Goal: Task Accomplishment & Management: Manage account settings

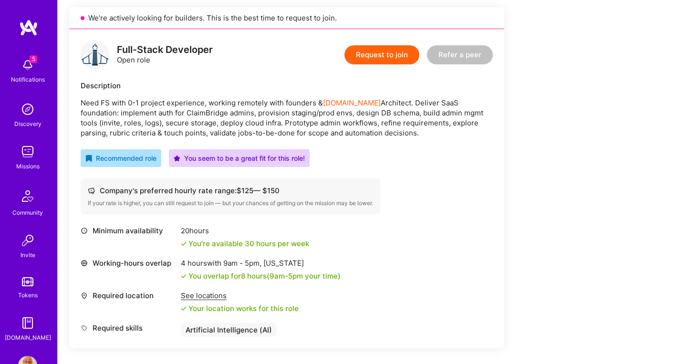
scroll to position [205, 0]
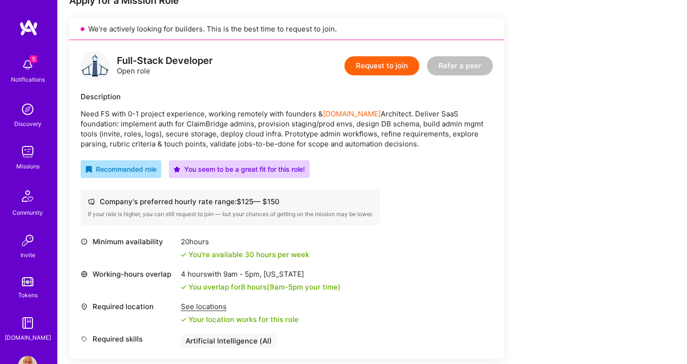
drag, startPoint x: 369, startPoint y: 144, endPoint x: 78, endPoint y: 111, distance: 292.4
click at [78, 111] on div "Full-Stack Developer Open role Request to join Refer a peer Description Need FS…" at bounding box center [286, 199] width 435 height 319
copy p "Need FS with 0-1 project experience, working remotely with founders & A.Team Ar…"
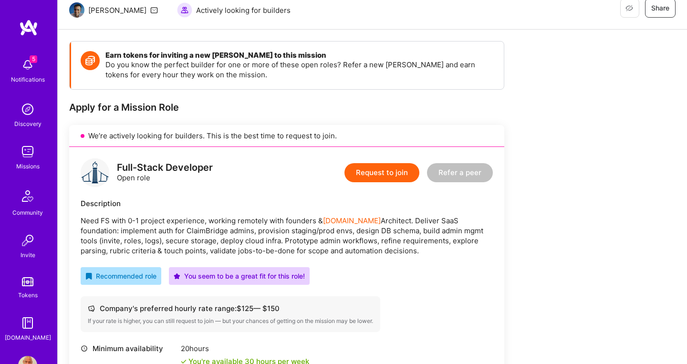
scroll to position [97, 0]
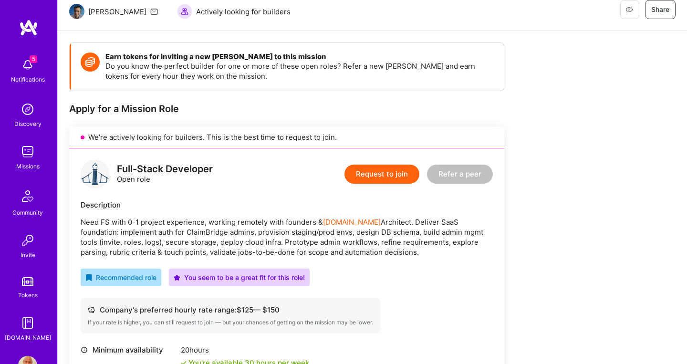
copy p "Need FS with 0-1 project experience, working remotely with founders & A.Team Ar…"
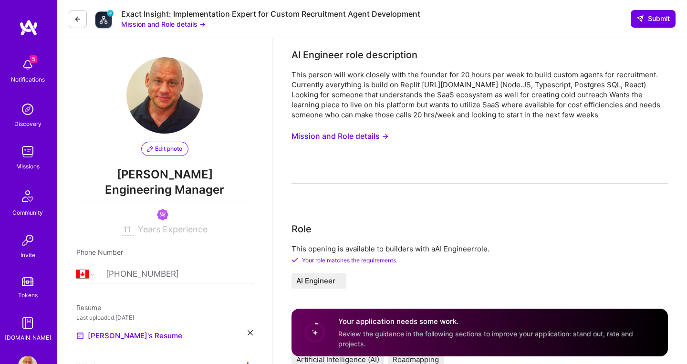
select select "CA"
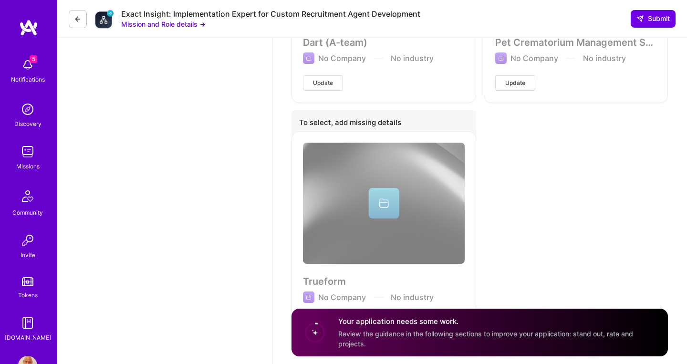
scroll to position [3222, 0]
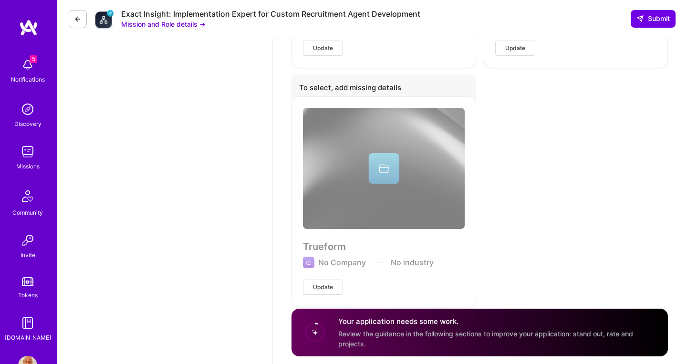
click at [28, 26] on img at bounding box center [28, 27] width 19 height 17
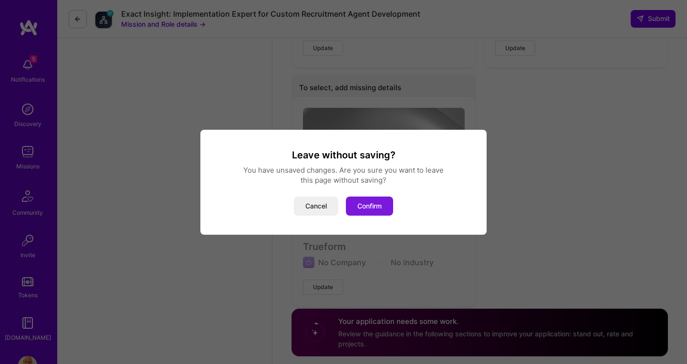
click at [366, 207] on button "Confirm" at bounding box center [369, 206] width 47 height 19
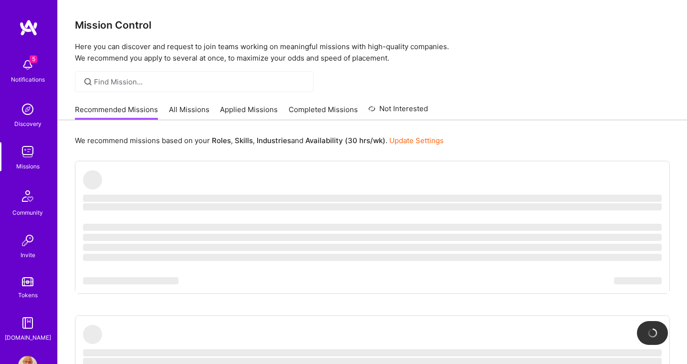
scroll to position [30, 0]
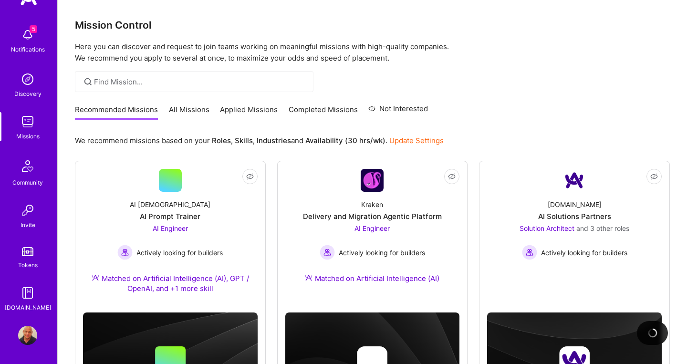
click at [31, 339] on img at bounding box center [27, 335] width 19 height 19
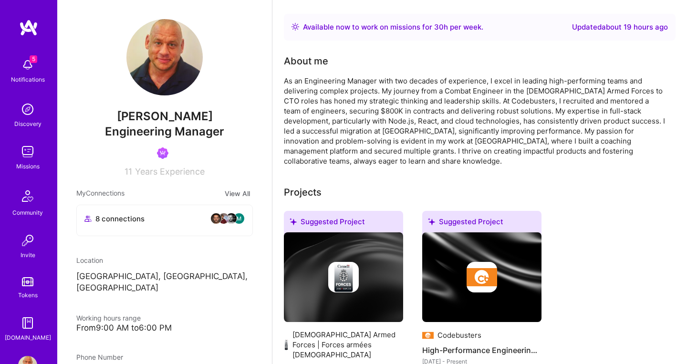
click at [168, 74] on img at bounding box center [164, 57] width 76 height 76
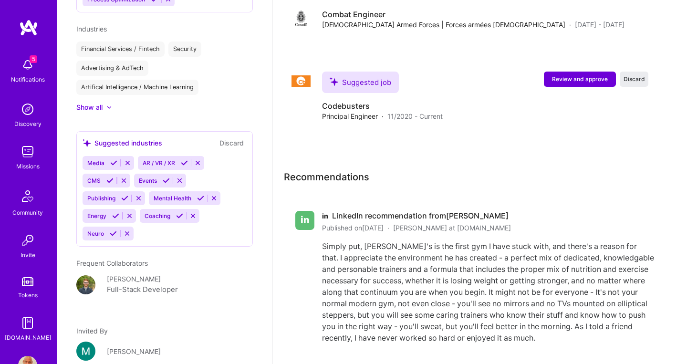
scroll to position [2783, 0]
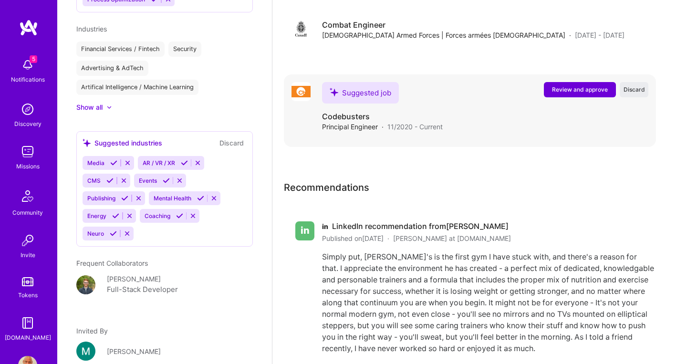
click at [560, 85] on span "Review and approve" at bounding box center [580, 89] width 56 height 8
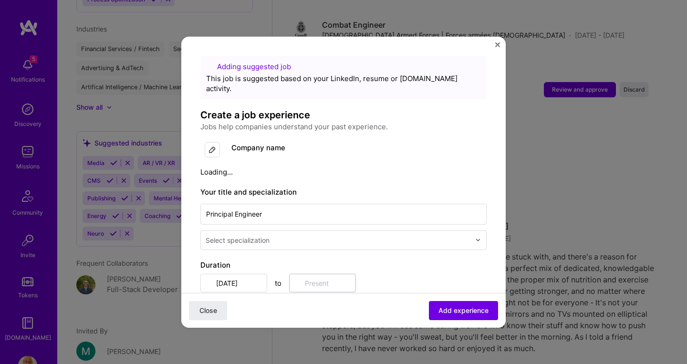
scroll to position [0, 0]
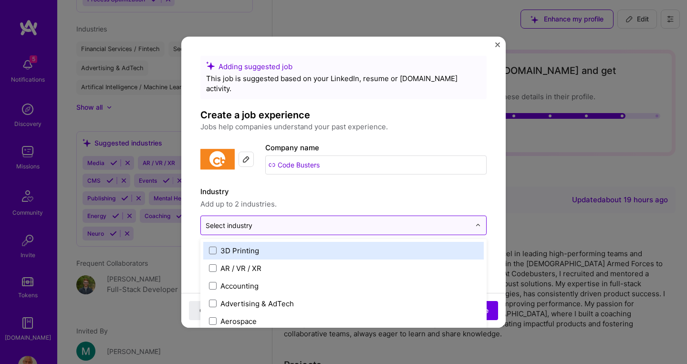
click at [431, 220] on input "text" at bounding box center [338, 225] width 265 height 10
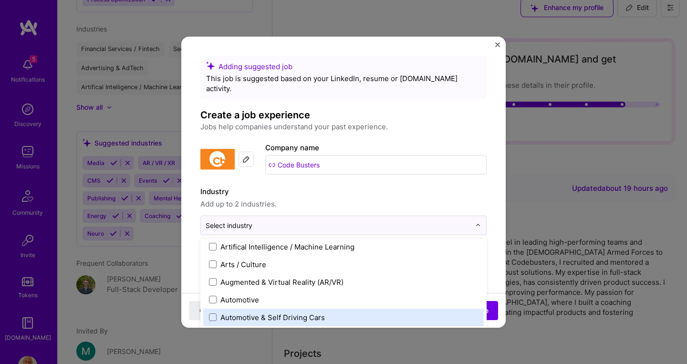
scroll to position [159, 0]
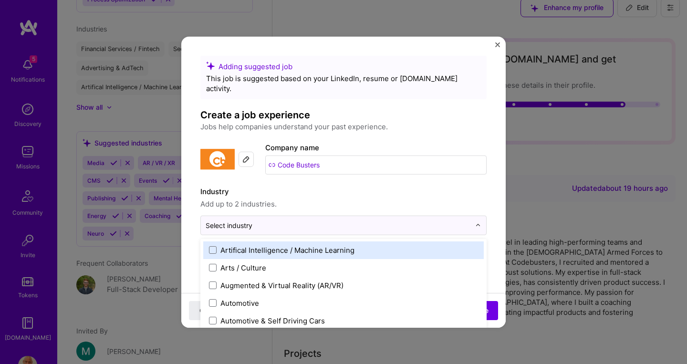
drag, startPoint x: 213, startPoint y: 242, endPoint x: 243, endPoint y: 245, distance: 30.2
click at [213, 246] on span at bounding box center [213, 250] width 8 height 8
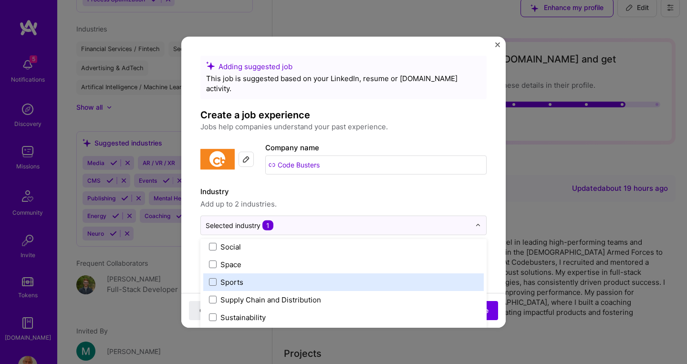
scroll to position [0, 0]
click at [477, 150] on div "Adding suggested job This job is suggested based on your LinkedIn, resume or [D…" at bounding box center [343, 369] width 286 height 628
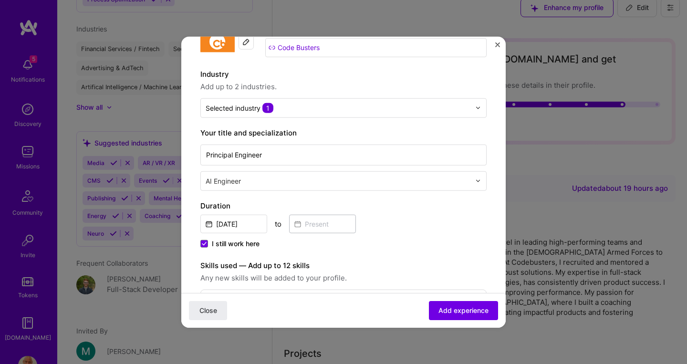
scroll to position [117, 0]
click at [459, 310] on span "Add experience" at bounding box center [464, 311] width 50 height 10
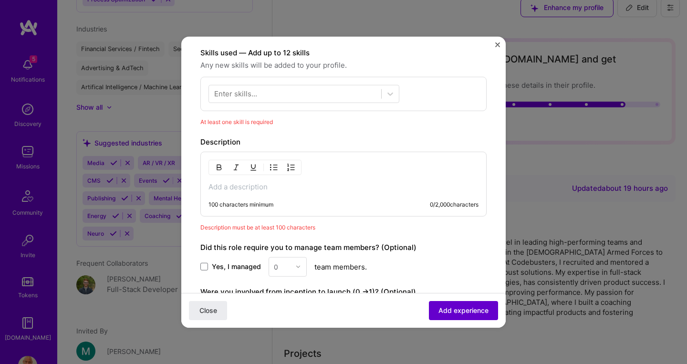
scroll to position [331, 0]
click at [225, 200] on div "100 characters minimum" at bounding box center [241, 204] width 65 height 8
click at [221, 181] on p at bounding box center [344, 186] width 270 height 10
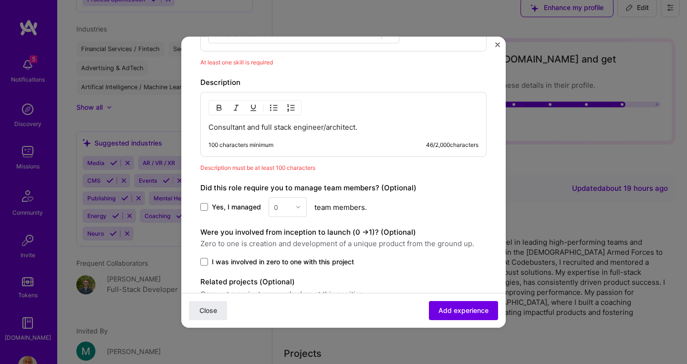
scroll to position [390, 0]
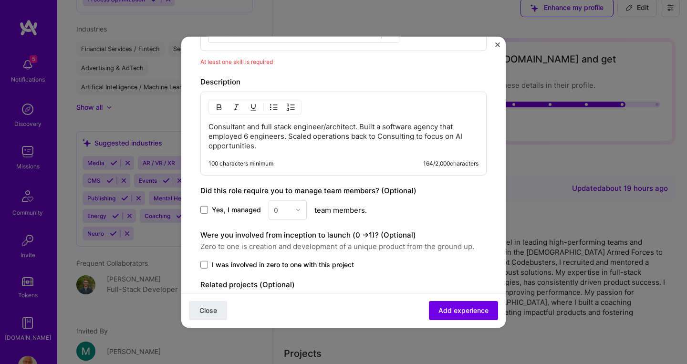
click at [208, 205] on label "Yes, I managed" at bounding box center [230, 210] width 61 height 10
click at [0, 0] on input "Yes, I managed" at bounding box center [0, 0] width 0 height 0
click at [294, 201] on div "0" at bounding box center [282, 209] width 26 height 19
click at [282, 314] on div "6" at bounding box center [288, 323] width 32 height 18
click at [204, 261] on span at bounding box center [204, 265] width 8 height 8
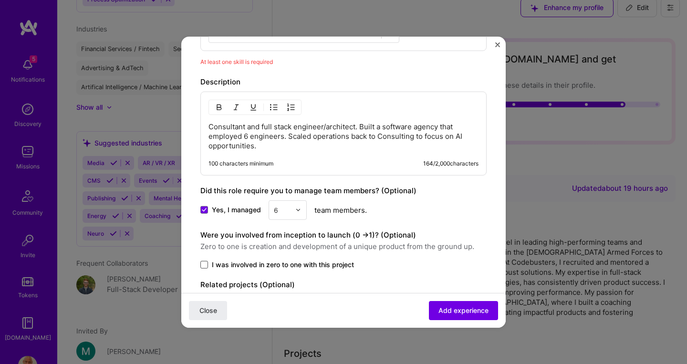
click at [0, 0] on input "I was involved in zero to one with this project" at bounding box center [0, 0] width 0 height 0
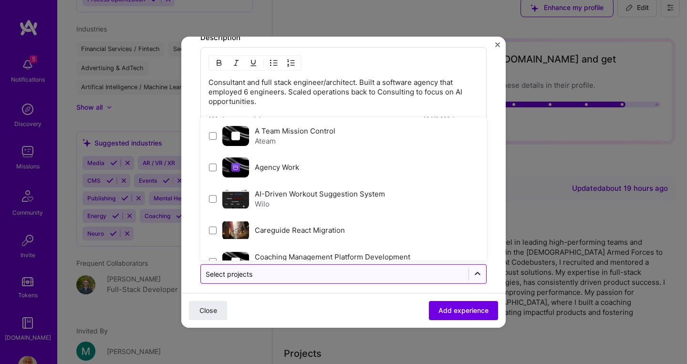
click at [475, 269] on icon at bounding box center [478, 274] width 10 height 10
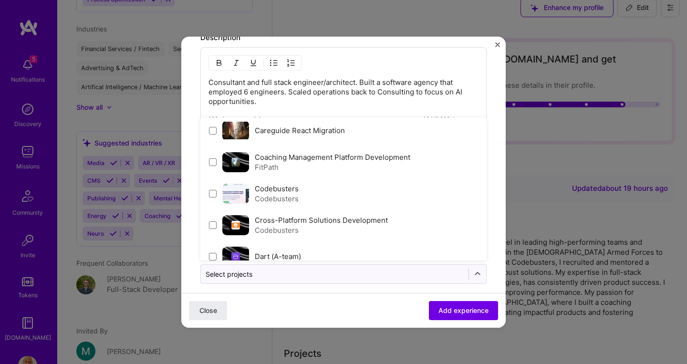
scroll to position [106, 0]
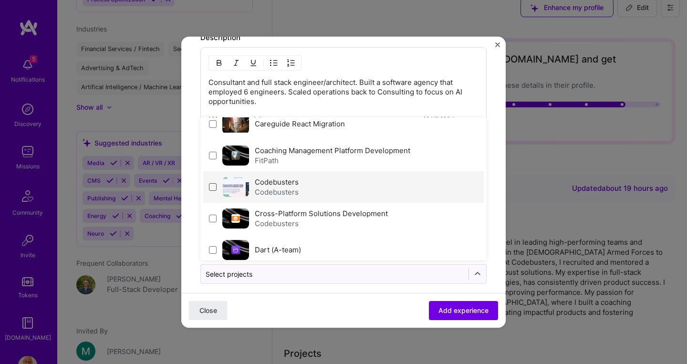
click at [210, 183] on span at bounding box center [213, 187] width 8 height 8
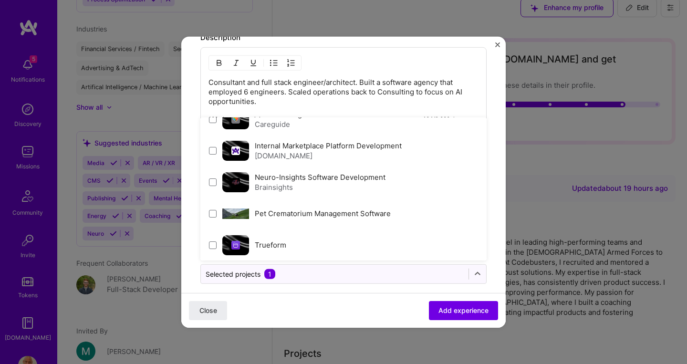
scroll to position [335, 0]
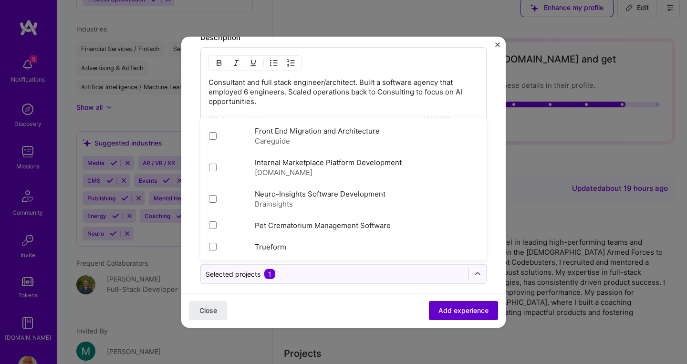
click at [462, 309] on span "Add experience" at bounding box center [464, 311] width 50 height 10
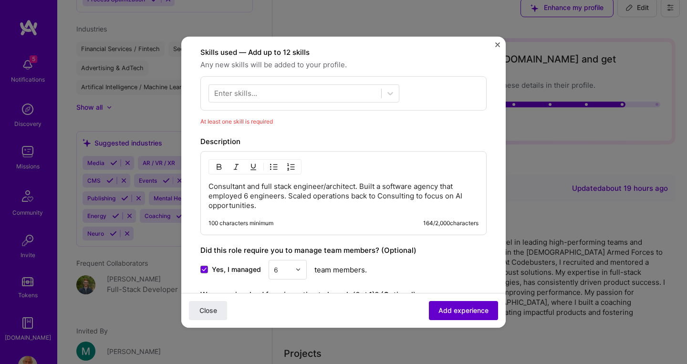
scroll to position [331, 0]
click at [394, 88] on icon at bounding box center [391, 93] width 10 height 10
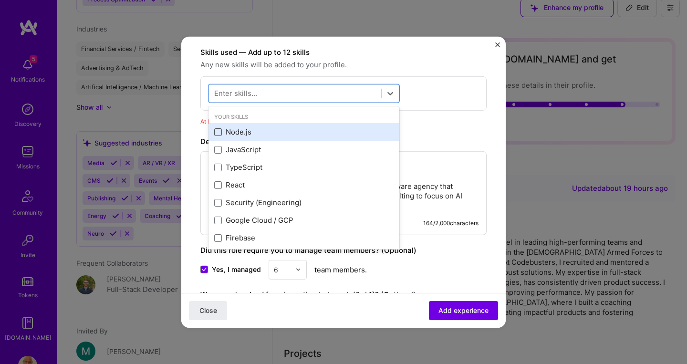
click at [220, 128] on span at bounding box center [218, 132] width 8 height 8
click at [0, 0] on input "checkbox" at bounding box center [0, 0] width 0 height 0
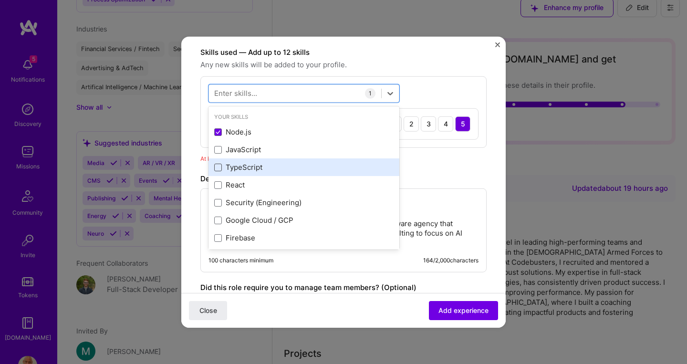
click at [218, 164] on span at bounding box center [218, 168] width 8 height 8
click at [0, 0] on input "checkbox" at bounding box center [0, 0] width 0 height 0
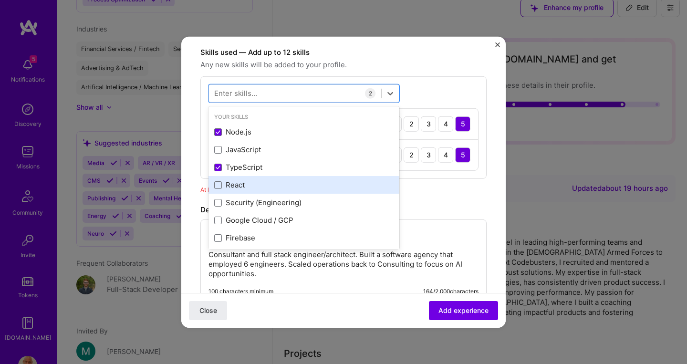
drag, startPoint x: 220, startPoint y: 175, endPoint x: 227, endPoint y: 176, distance: 6.3
click at [220, 181] on span at bounding box center [218, 185] width 8 height 8
click at [0, 0] on input "checkbox" at bounding box center [0, 0] width 0 height 0
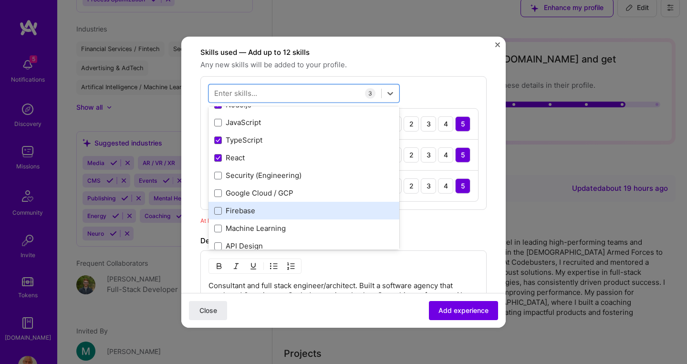
scroll to position [42, 0]
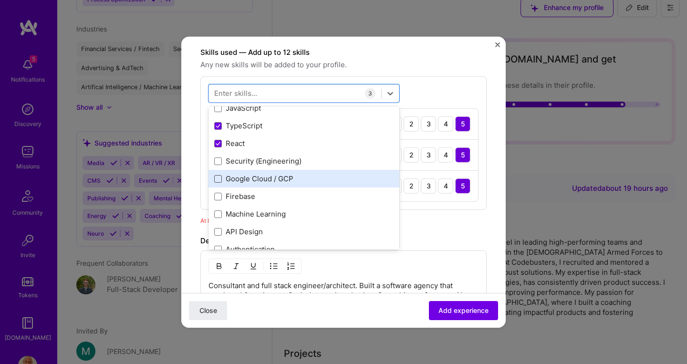
click at [219, 175] on span at bounding box center [218, 179] width 8 height 8
click at [0, 0] on input "checkbox" at bounding box center [0, 0] width 0 height 0
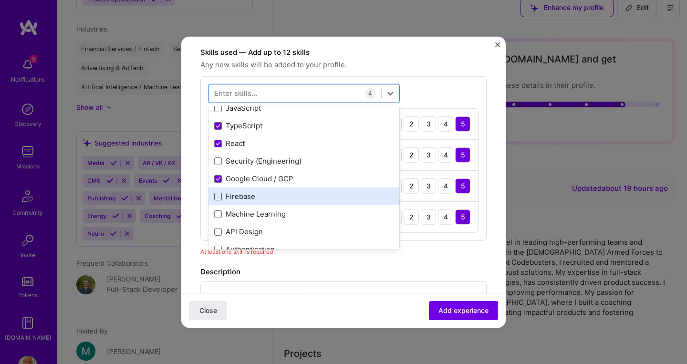
click at [220, 193] on span at bounding box center [218, 197] width 8 height 8
click at [0, 0] on input "checkbox" at bounding box center [0, 0] width 0 height 0
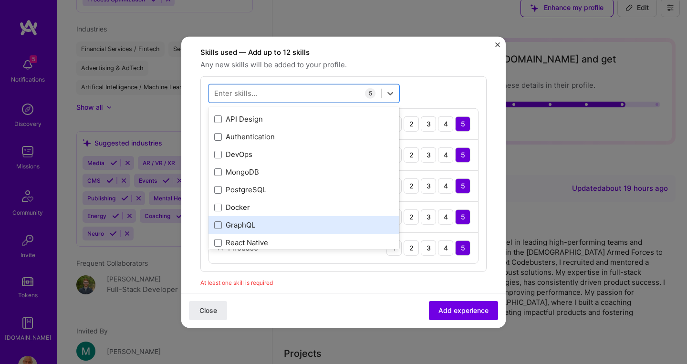
scroll to position [151, 0]
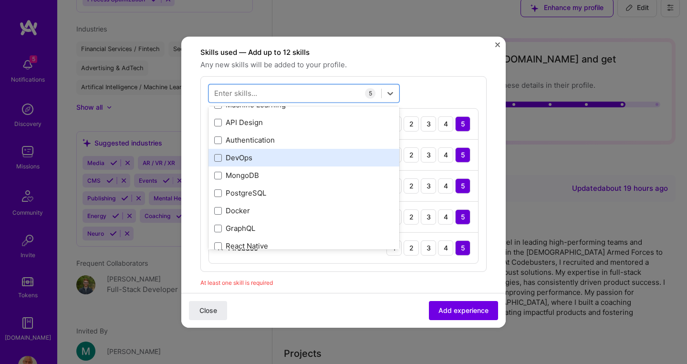
drag, startPoint x: 220, startPoint y: 129, endPoint x: 261, endPoint y: 155, distance: 48.5
click at [220, 136] on span at bounding box center [218, 140] width 8 height 8
click at [0, 0] on input "checkbox" at bounding box center [0, 0] width 0 height 0
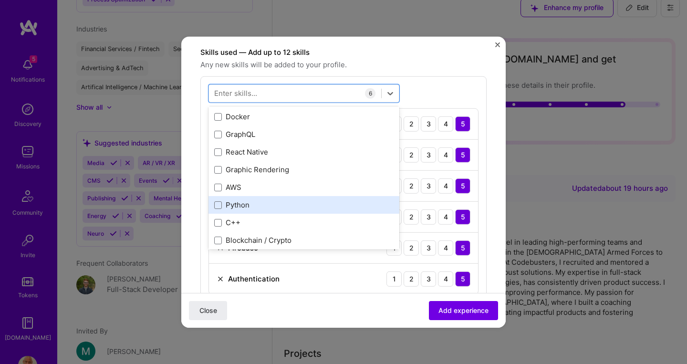
scroll to position [231, 0]
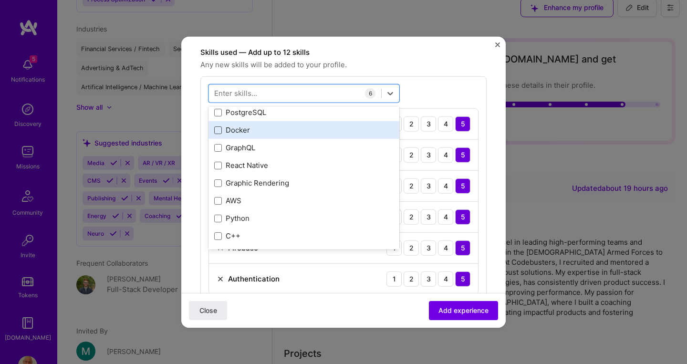
click at [218, 126] on span at bounding box center [218, 130] width 8 height 8
click at [0, 0] on input "checkbox" at bounding box center [0, 0] width 0 height 0
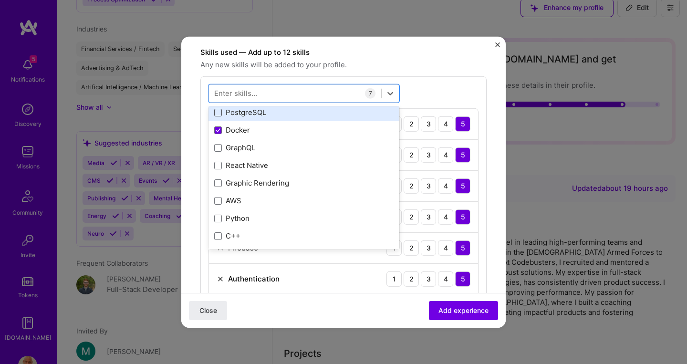
click at [220, 109] on span at bounding box center [218, 113] width 8 height 8
click at [0, 0] on input "checkbox" at bounding box center [0, 0] width 0 height 0
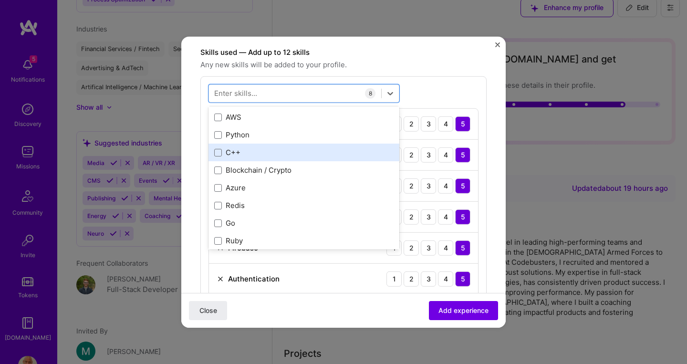
scroll to position [320, 0]
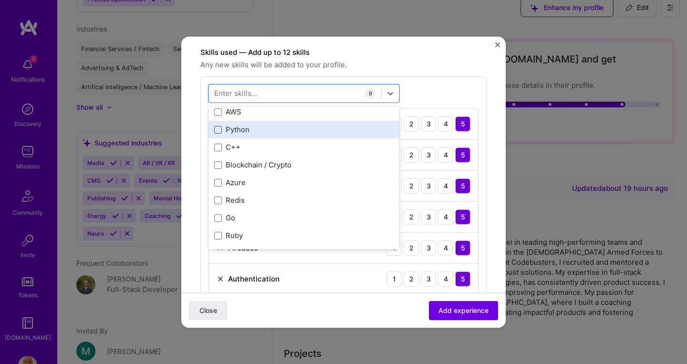
click at [218, 126] on span at bounding box center [218, 130] width 8 height 8
click at [0, 0] on input "checkbox" at bounding box center [0, 0] width 0 height 0
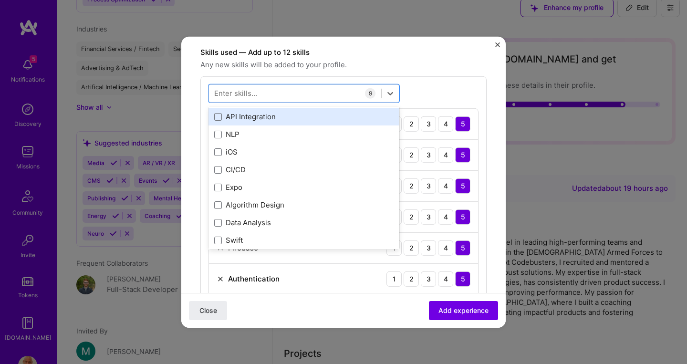
scroll to position [1093, 0]
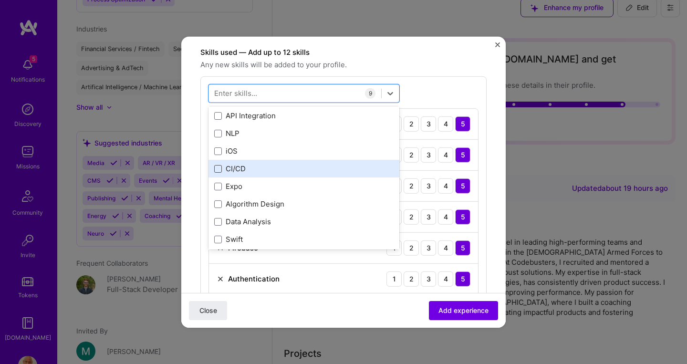
click at [221, 165] on span at bounding box center [218, 169] width 8 height 8
click at [0, 0] on input "checkbox" at bounding box center [0, 0] width 0 height 0
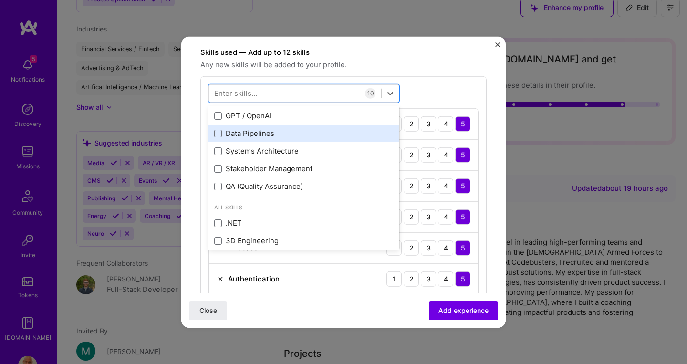
scroll to position [1348, 0]
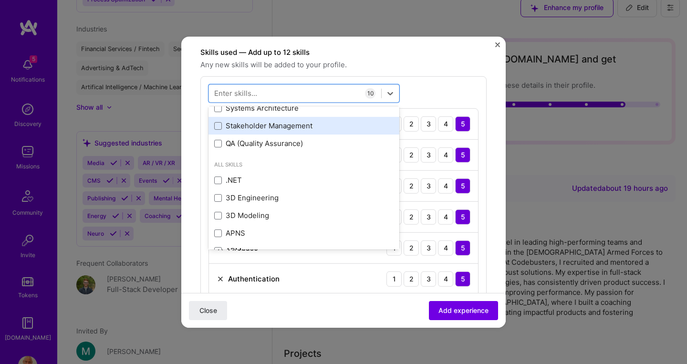
click at [222, 121] on div "Stakeholder Management" at bounding box center [303, 126] width 179 height 10
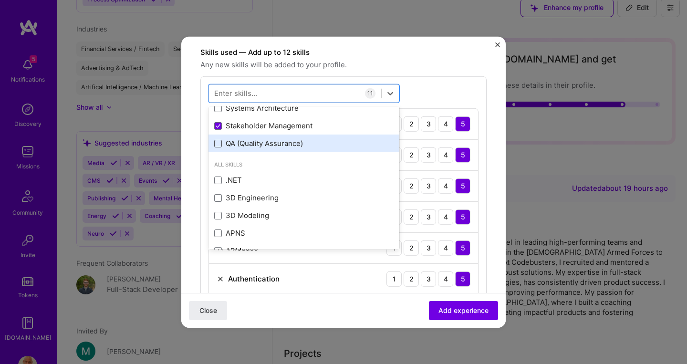
click at [217, 140] on span at bounding box center [218, 144] width 8 height 8
click at [0, 0] on input "checkbox" at bounding box center [0, 0] width 0 height 0
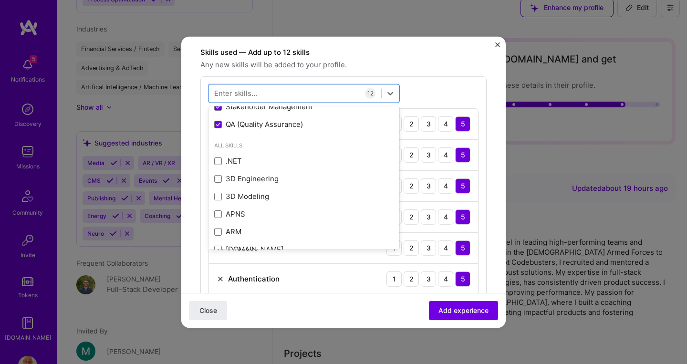
scroll to position [1384, 0]
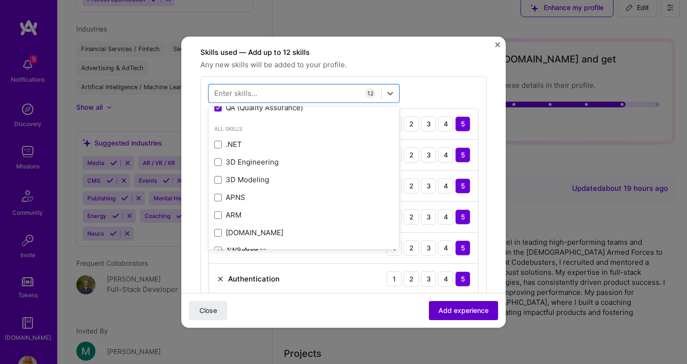
click at [444, 306] on span "Add experience" at bounding box center [464, 311] width 50 height 10
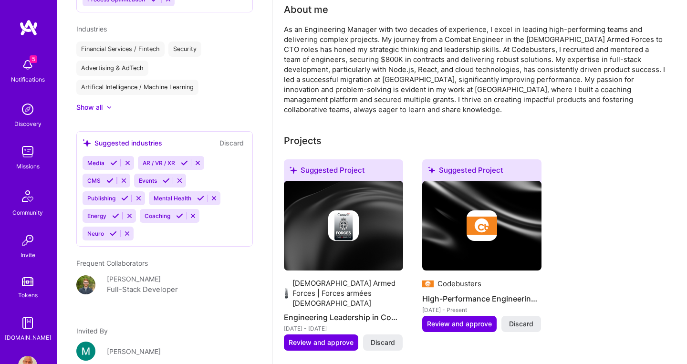
scroll to position [226, 0]
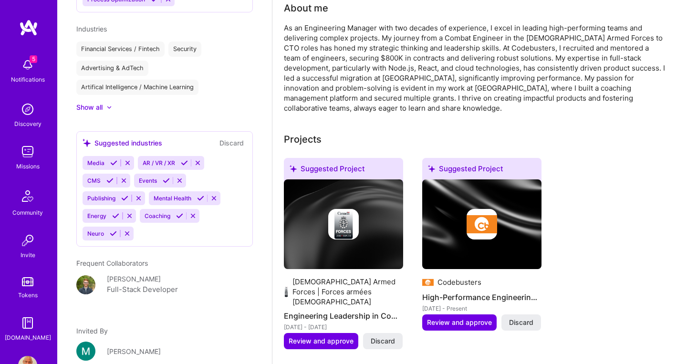
click at [385, 336] on span "Discard" at bounding box center [383, 341] width 24 height 10
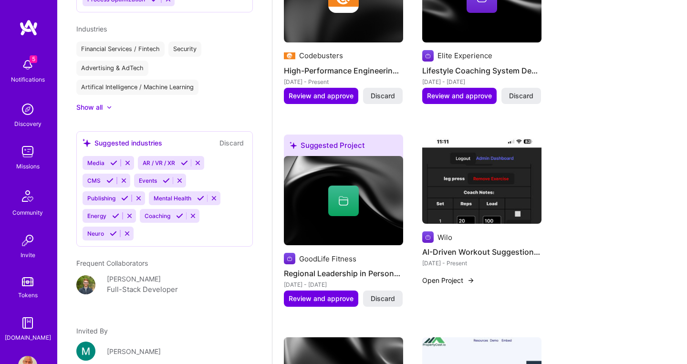
scroll to position [469, 0]
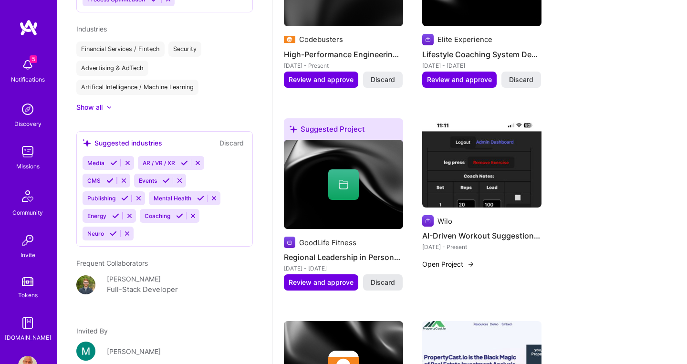
click at [378, 278] on span "Discard" at bounding box center [383, 283] width 24 height 10
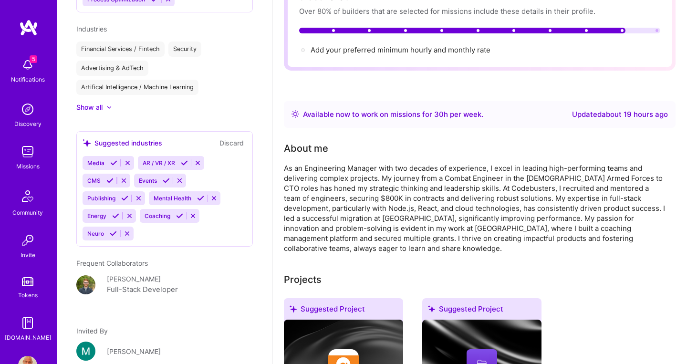
scroll to position [0, 0]
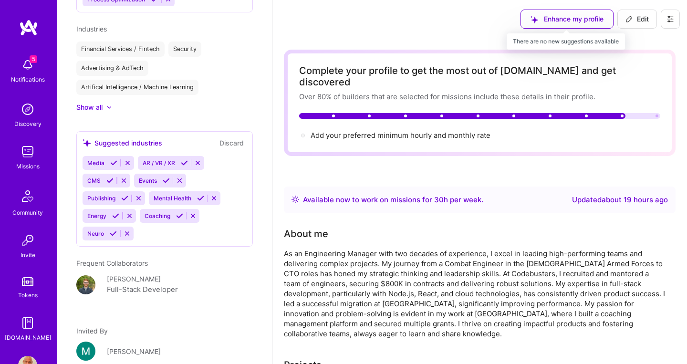
click at [556, 22] on div "Enhance my profile" at bounding box center [567, 19] width 93 height 19
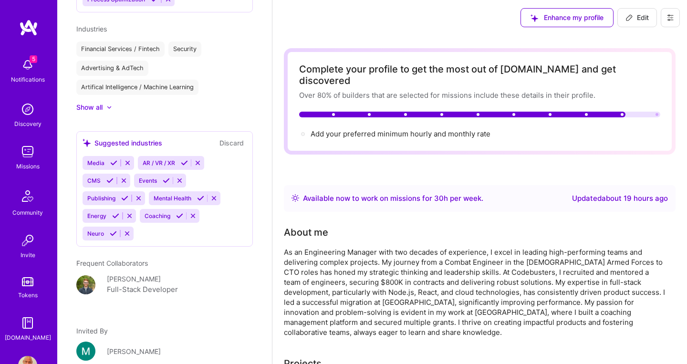
click at [635, 20] on span "Edit" at bounding box center [637, 18] width 23 height 10
select select "CA"
select select "Right Now"
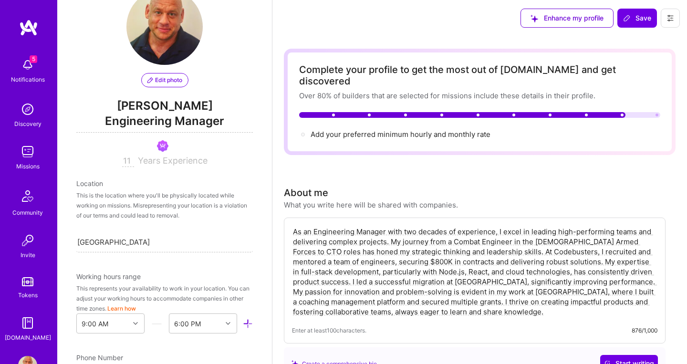
scroll to position [29, 0]
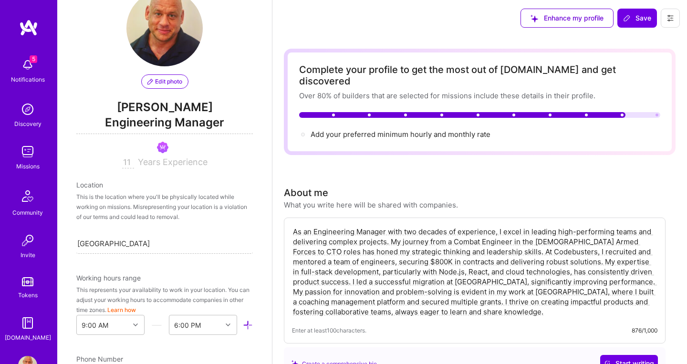
click at [190, 123] on span "Engineering Manager" at bounding box center [164, 125] width 177 height 20
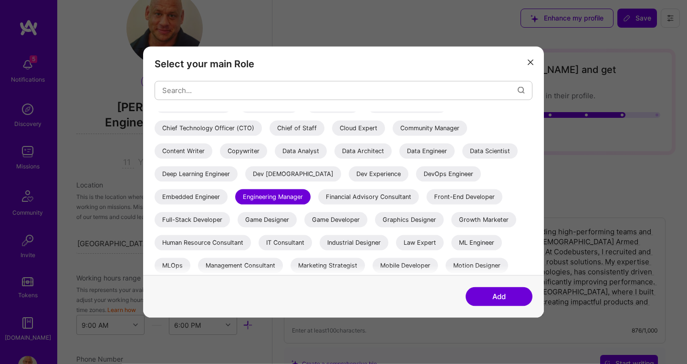
scroll to position [59, 0]
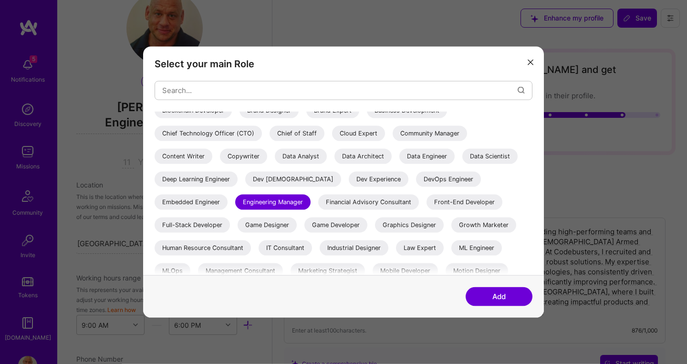
click at [230, 217] on div "Full-Stack Developer" at bounding box center [192, 224] width 75 height 15
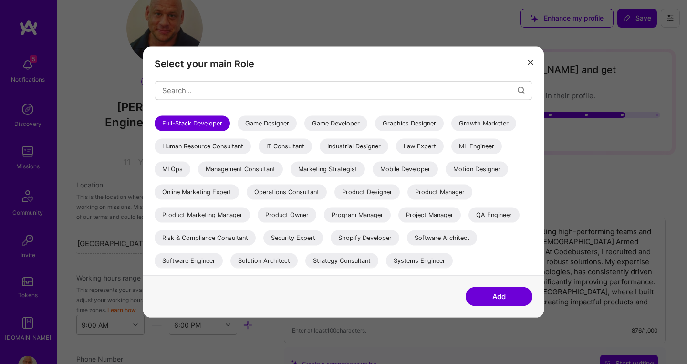
scroll to position [199, 0]
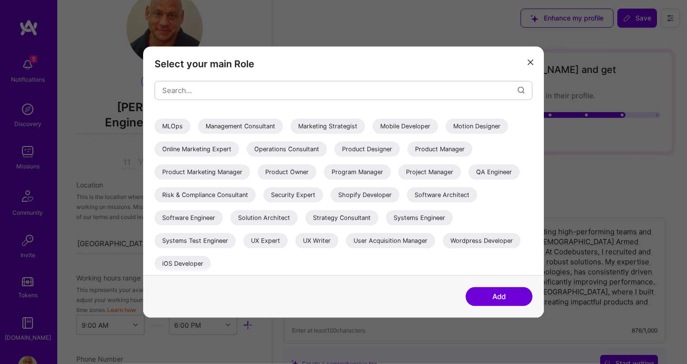
click at [502, 297] on button "Add" at bounding box center [499, 296] width 67 height 19
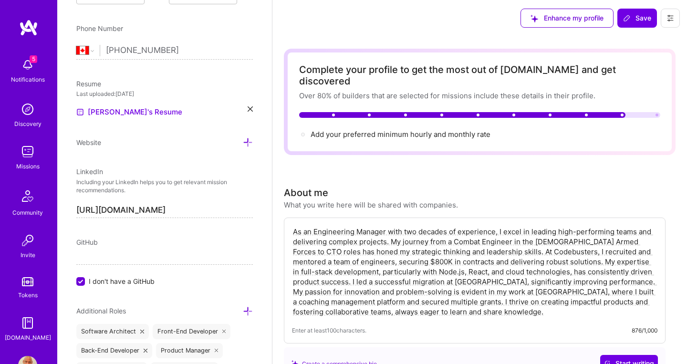
scroll to position [361, 0]
click at [82, 281] on input "I don't have a GitHub" at bounding box center [81, 281] width 9 height 9
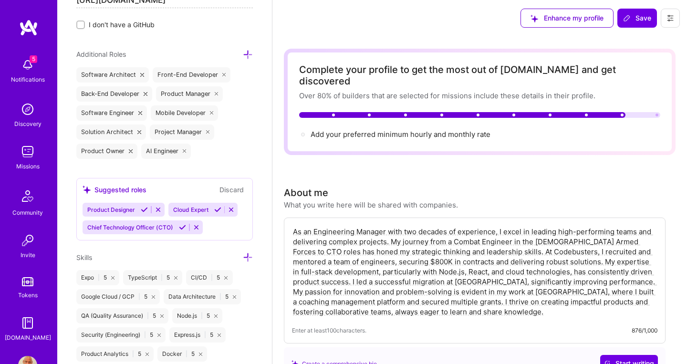
scroll to position [618, 0]
type input "[URL][DOMAIN_NAME]"
click at [480, 298] on textarea "As an Engineering Manager with two decades of experience, I excel in leading hi…" at bounding box center [475, 272] width 366 height 92
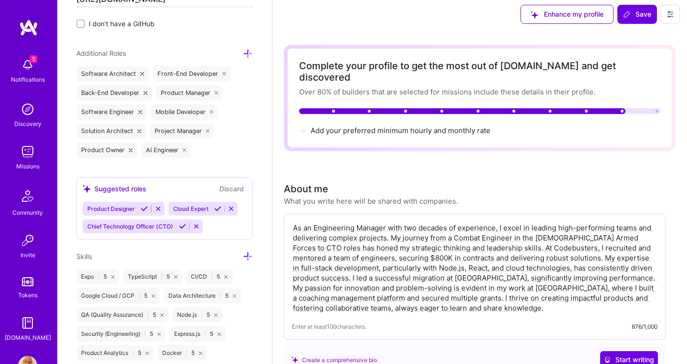
drag, startPoint x: 479, startPoint y: 299, endPoint x: 305, endPoint y: 206, distance: 197.7
click at [305, 222] on textarea "As an Engineering Manager with two decades of experience, I excel in leading hi…" at bounding box center [475, 268] width 366 height 92
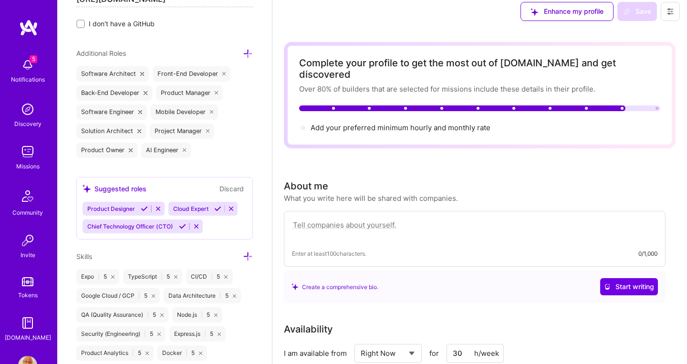
scroll to position [0, 0]
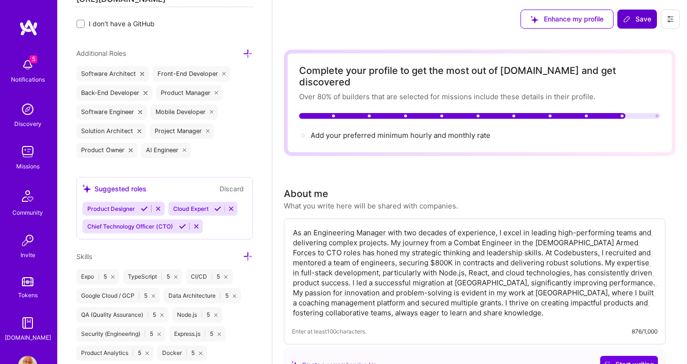
type textarea "As an Engineering Manager with two decades of experience, I excel in leading hi…"
click at [645, 21] on span "Save" at bounding box center [637, 19] width 28 height 10
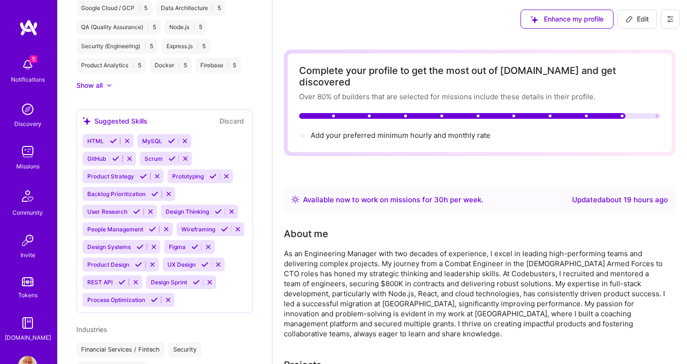
scroll to position [419, 0]
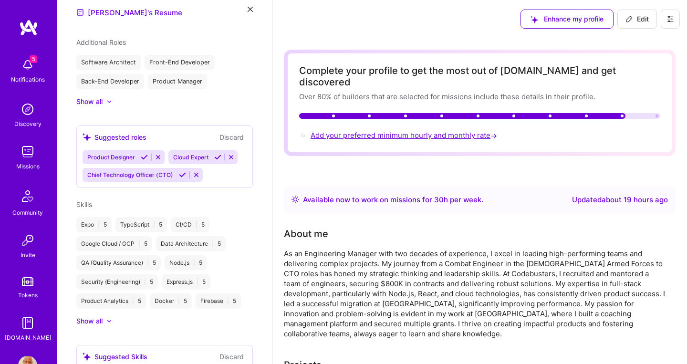
click at [392, 131] on span "Add your preferred minimum hourly and monthly rate →" at bounding box center [405, 135] width 189 height 9
select select "CA"
select select "Right Now"
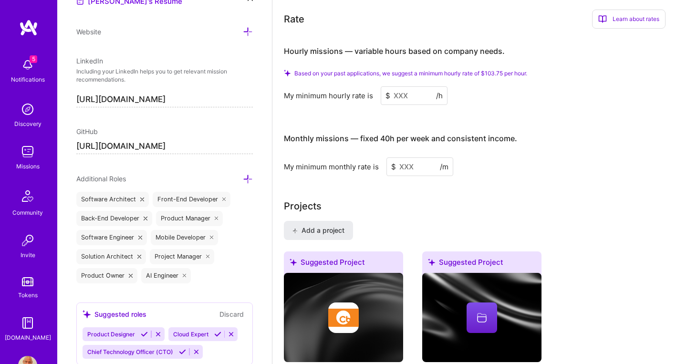
scroll to position [569, 0]
click at [399, 87] on input at bounding box center [414, 95] width 67 height 19
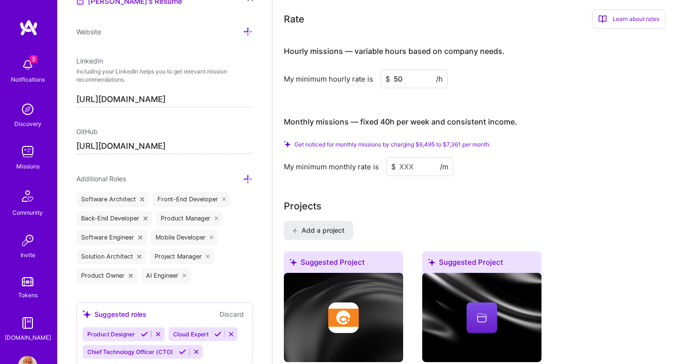
type input "50"
click at [412, 162] on input at bounding box center [420, 166] width 67 height 19
type input "8"
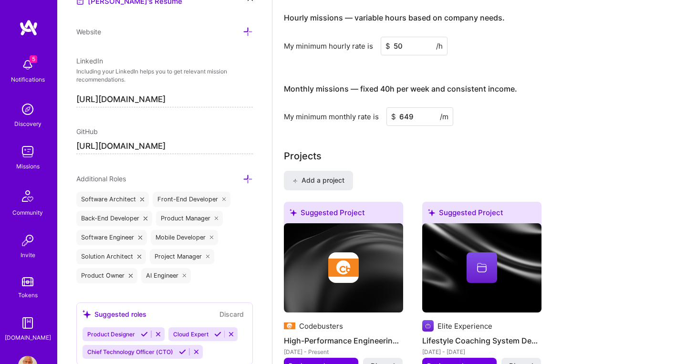
type input "6495"
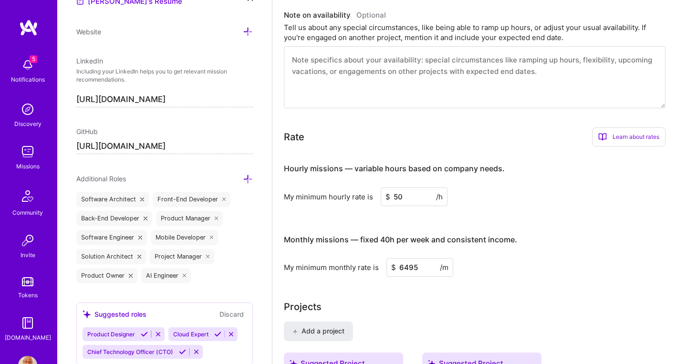
scroll to position [0, 0]
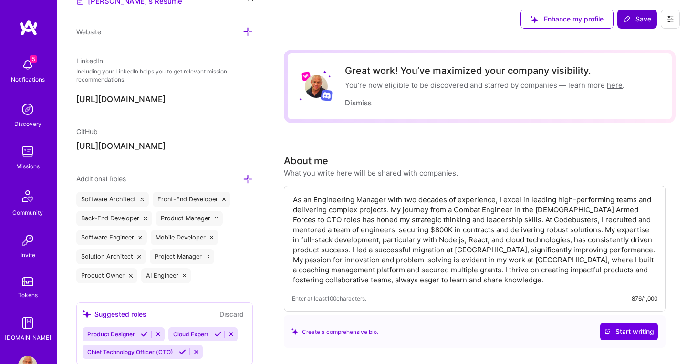
click at [638, 27] on button "Save" at bounding box center [638, 19] width 40 height 19
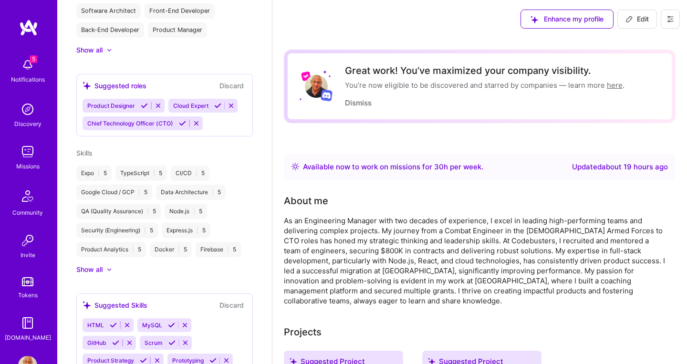
scroll to position [419, 0]
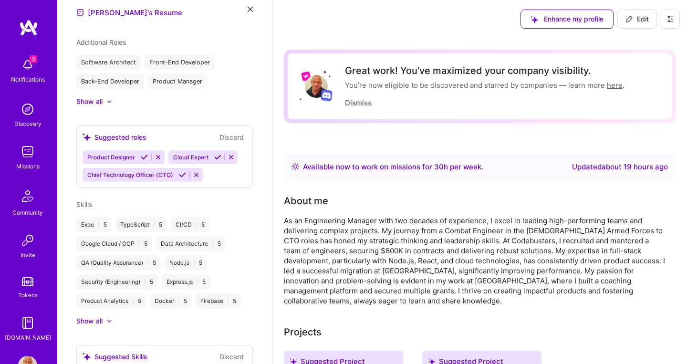
click at [438, 166] on span "30" at bounding box center [439, 166] width 10 height 9
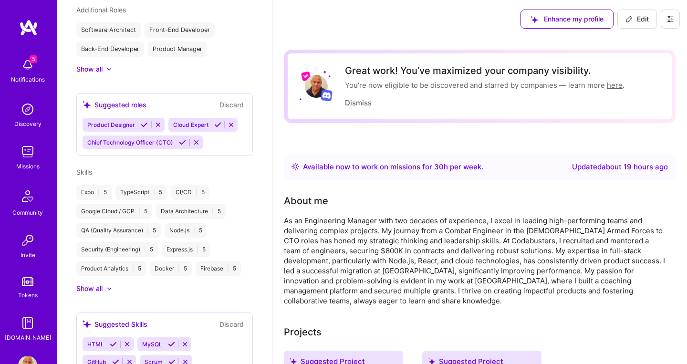
scroll to position [454, 0]
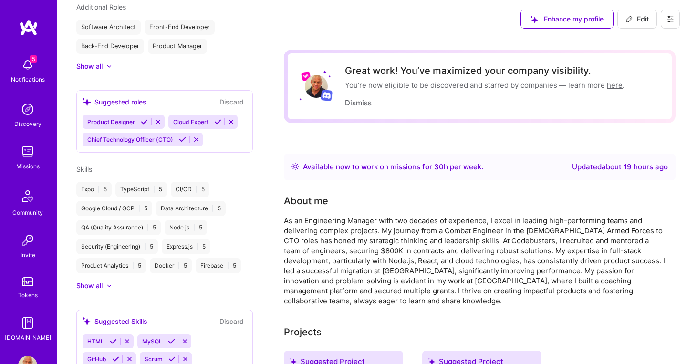
drag, startPoint x: 636, startPoint y: 22, endPoint x: 625, endPoint y: 37, distance: 18.1
click at [636, 22] on span "Edit" at bounding box center [637, 19] width 23 height 10
select select "CA"
select select "Right Now"
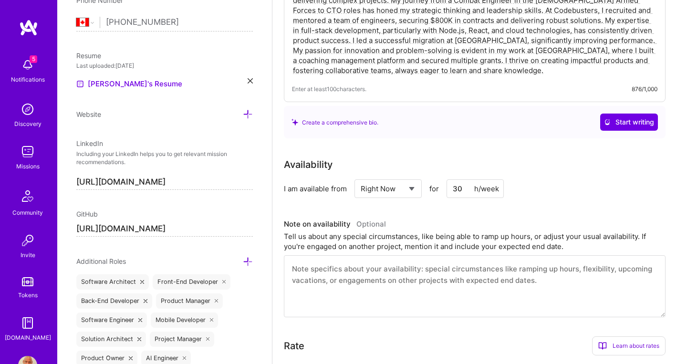
scroll to position [211, 0]
click at [459, 190] on input "30" at bounding box center [475, 187] width 57 height 19
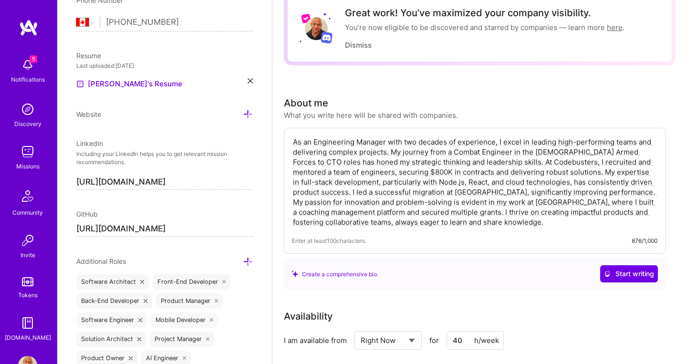
scroll to position [0, 0]
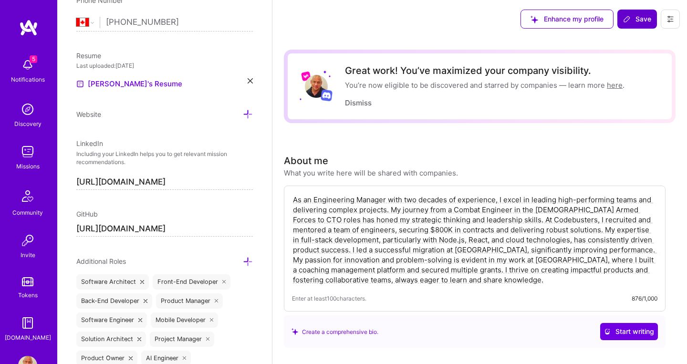
type input "40"
click at [648, 20] on span "Save" at bounding box center [637, 19] width 28 height 10
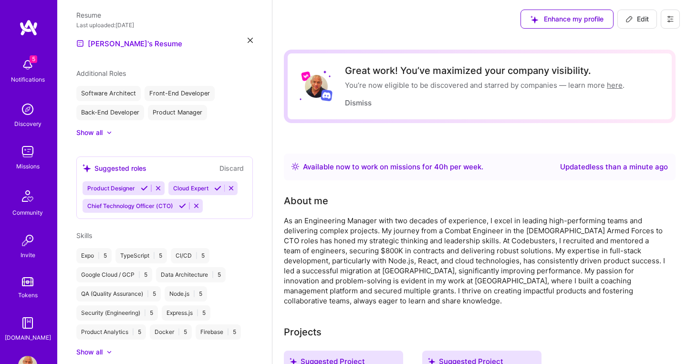
scroll to position [346, 0]
